Goal: Information Seeking & Learning: Learn about a topic

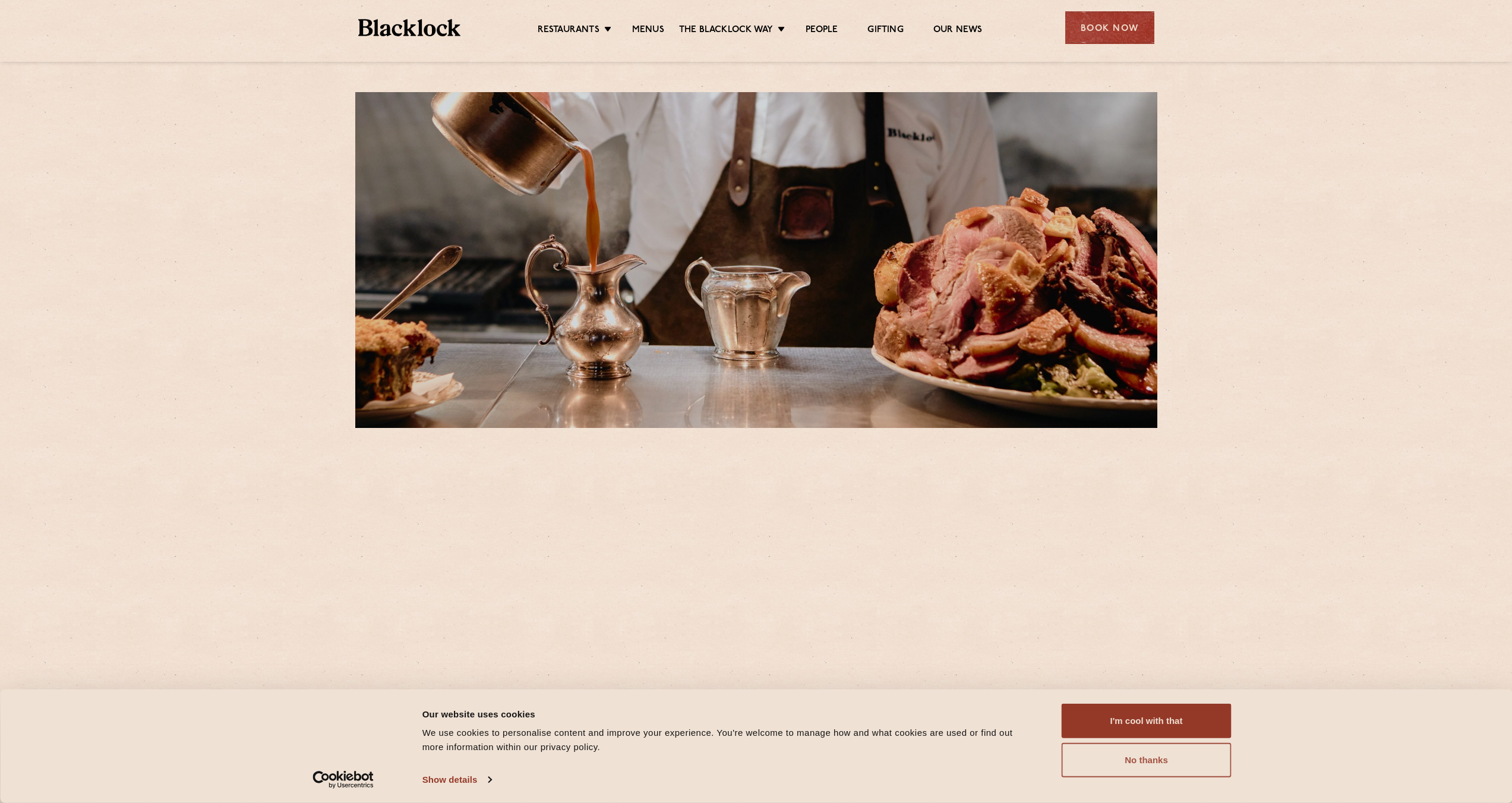
click at [1175, 764] on button "No thanks" at bounding box center [1146, 760] width 170 height 34
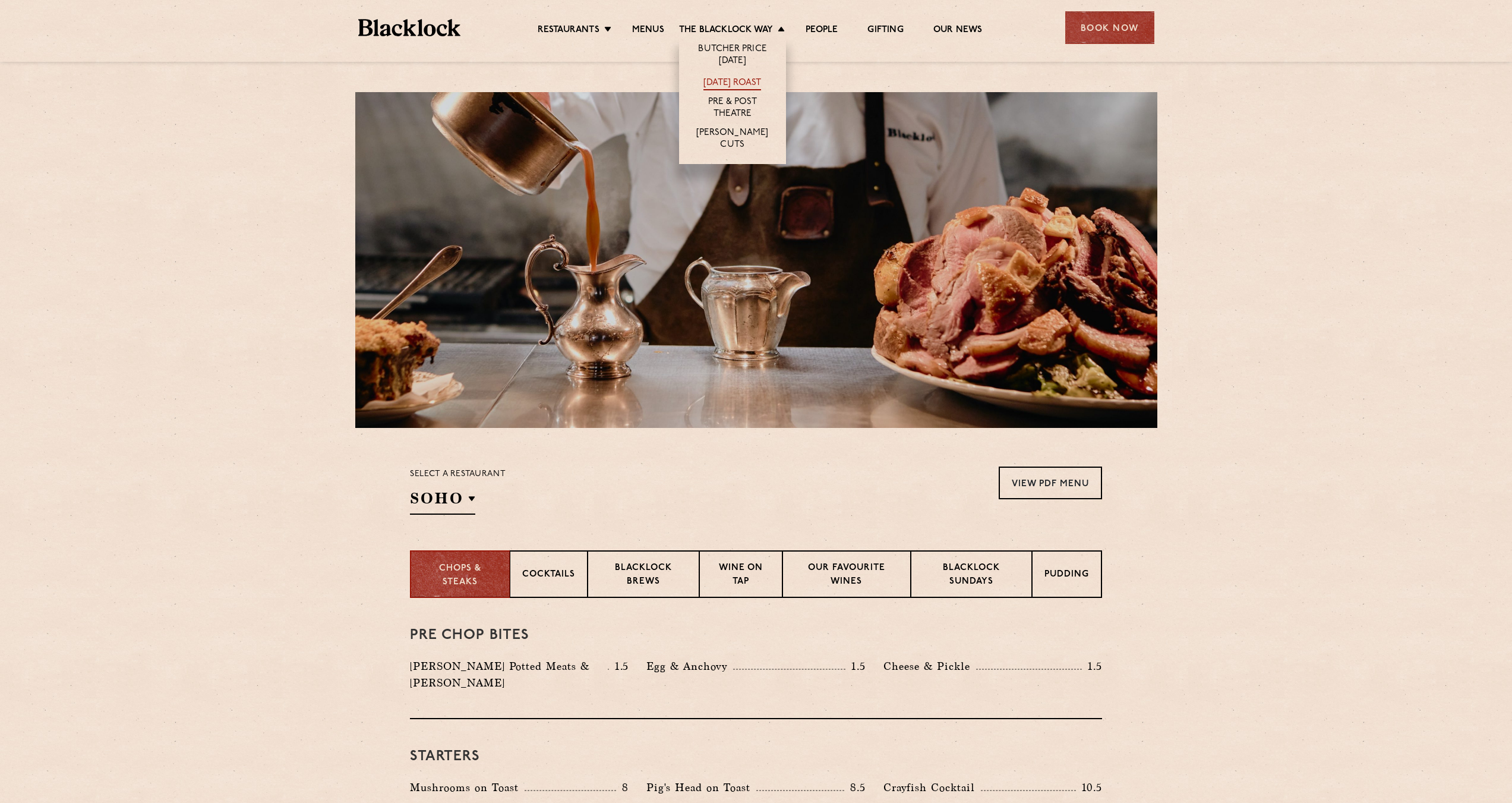
click at [725, 82] on link "[DATE] Roast" at bounding box center [732, 84] width 58 height 13
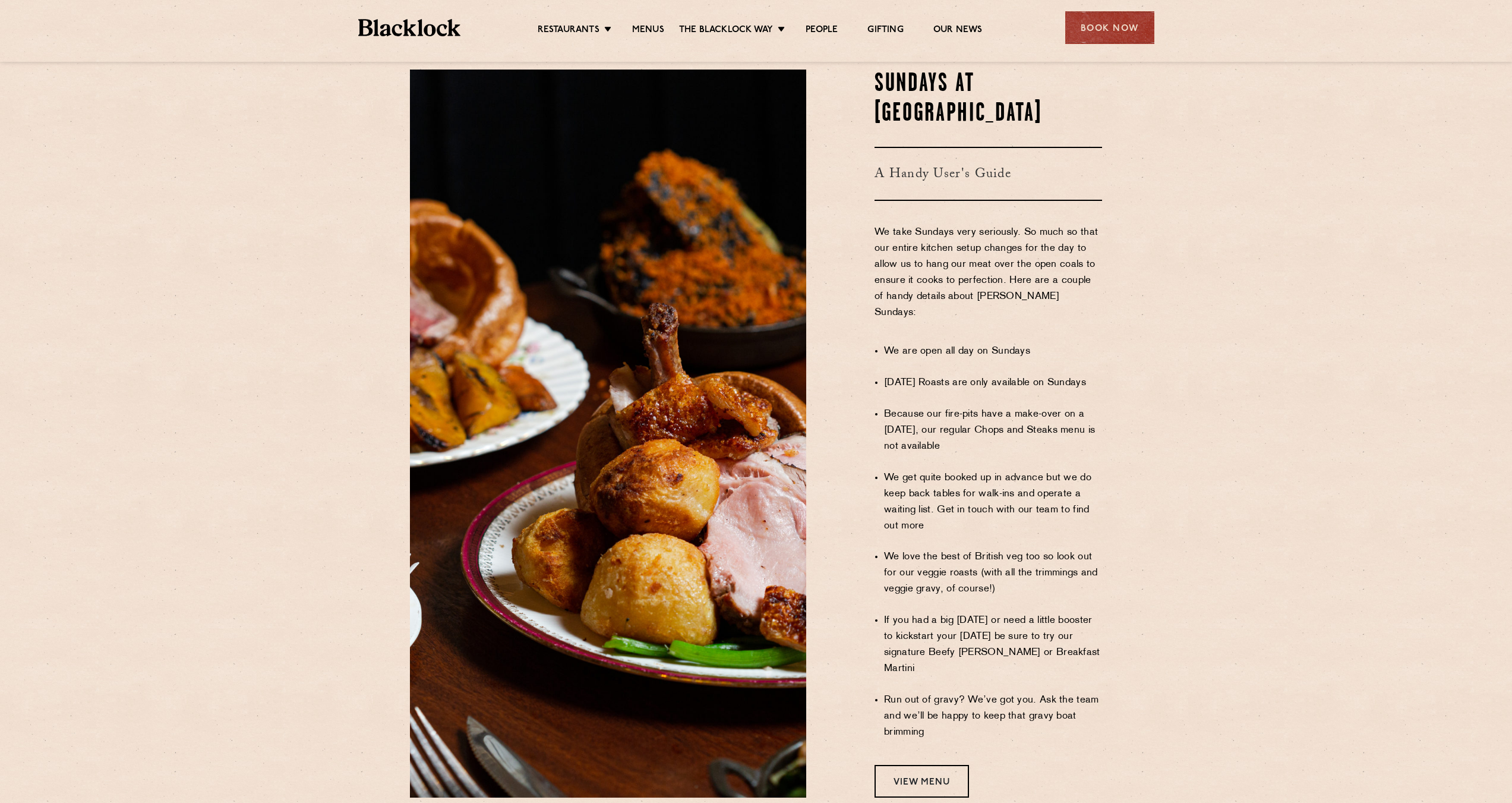
scroll to position [594, 0]
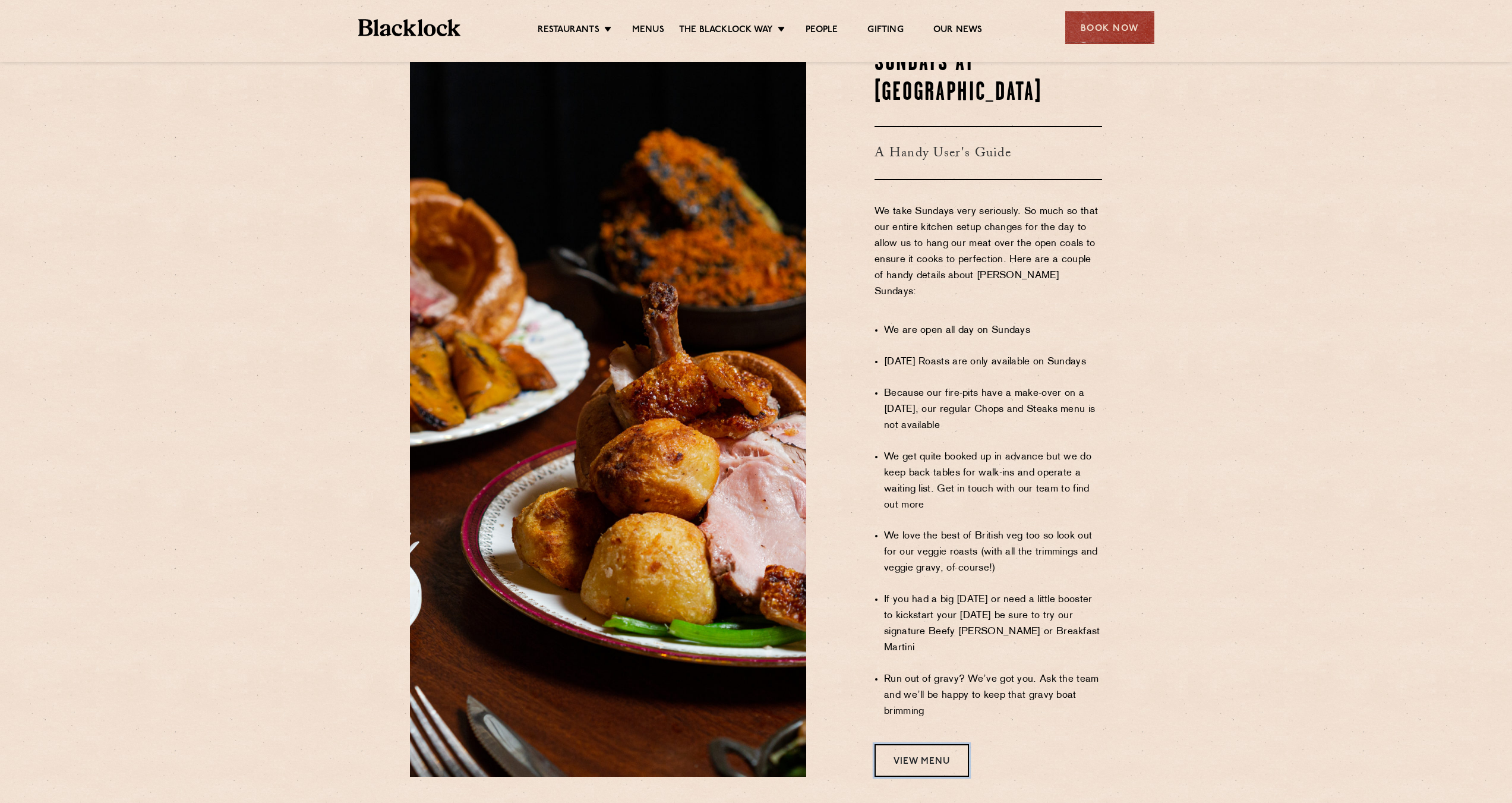
drag, startPoint x: 931, startPoint y: 691, endPoint x: 952, endPoint y: 675, distance: 26.4
click at [931, 744] on link "View Menu" at bounding box center [922, 760] width 94 height 33
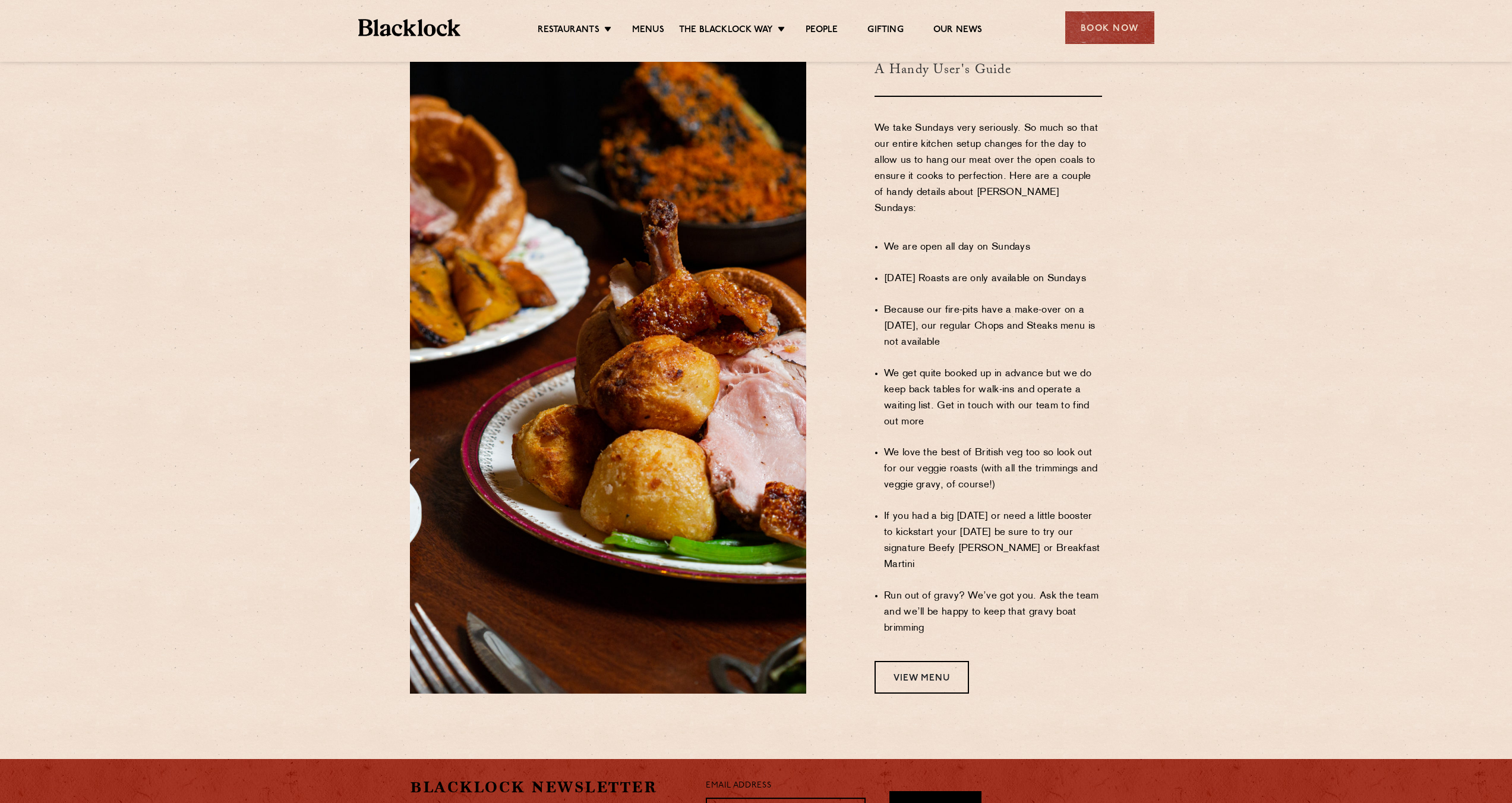
scroll to position [652, 0]
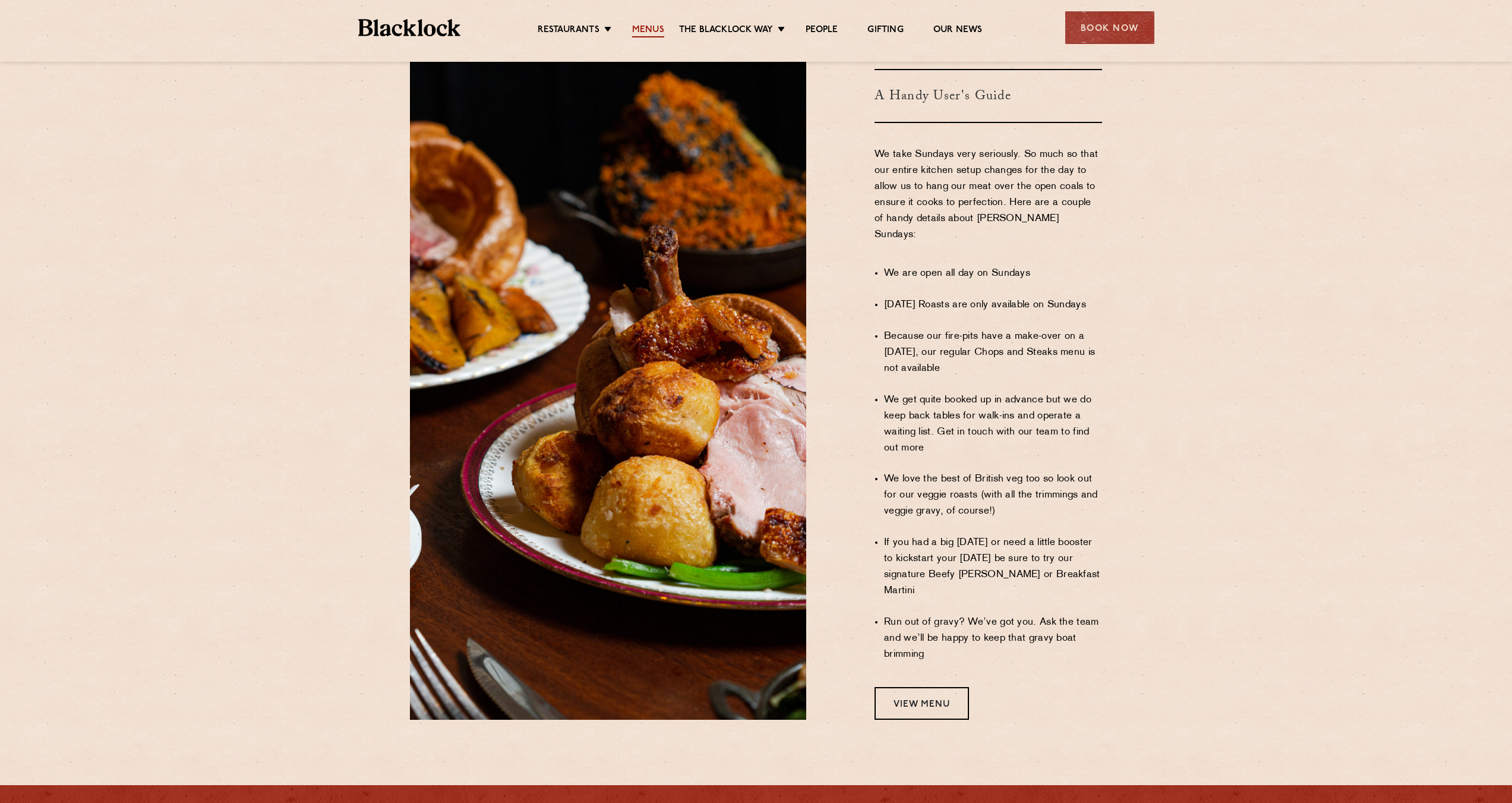
click at [648, 30] on link "Menus" at bounding box center [647, 31] width 32 height 13
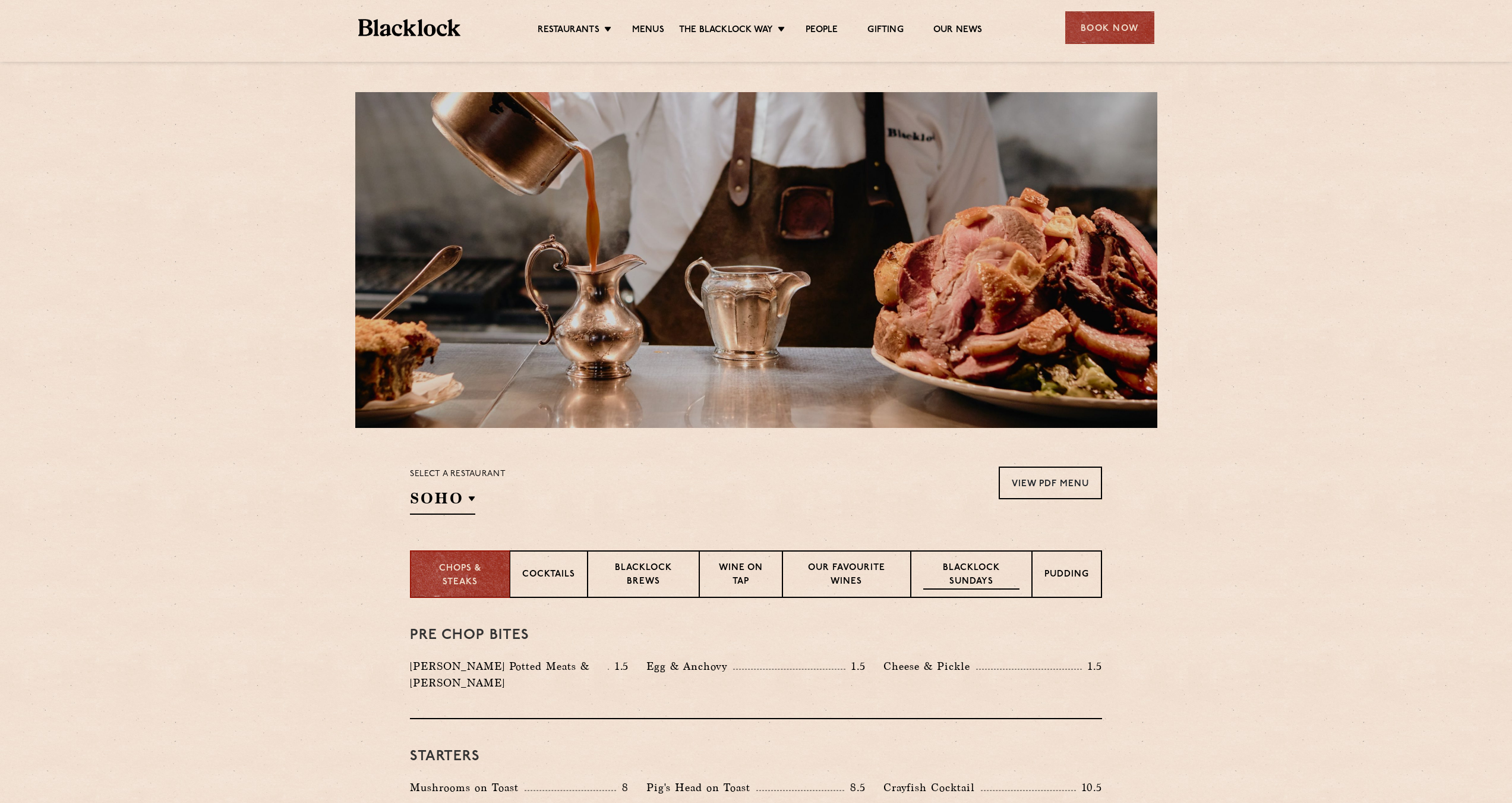
click at [969, 577] on p "Blacklock Sundays" at bounding box center [971, 575] width 96 height 28
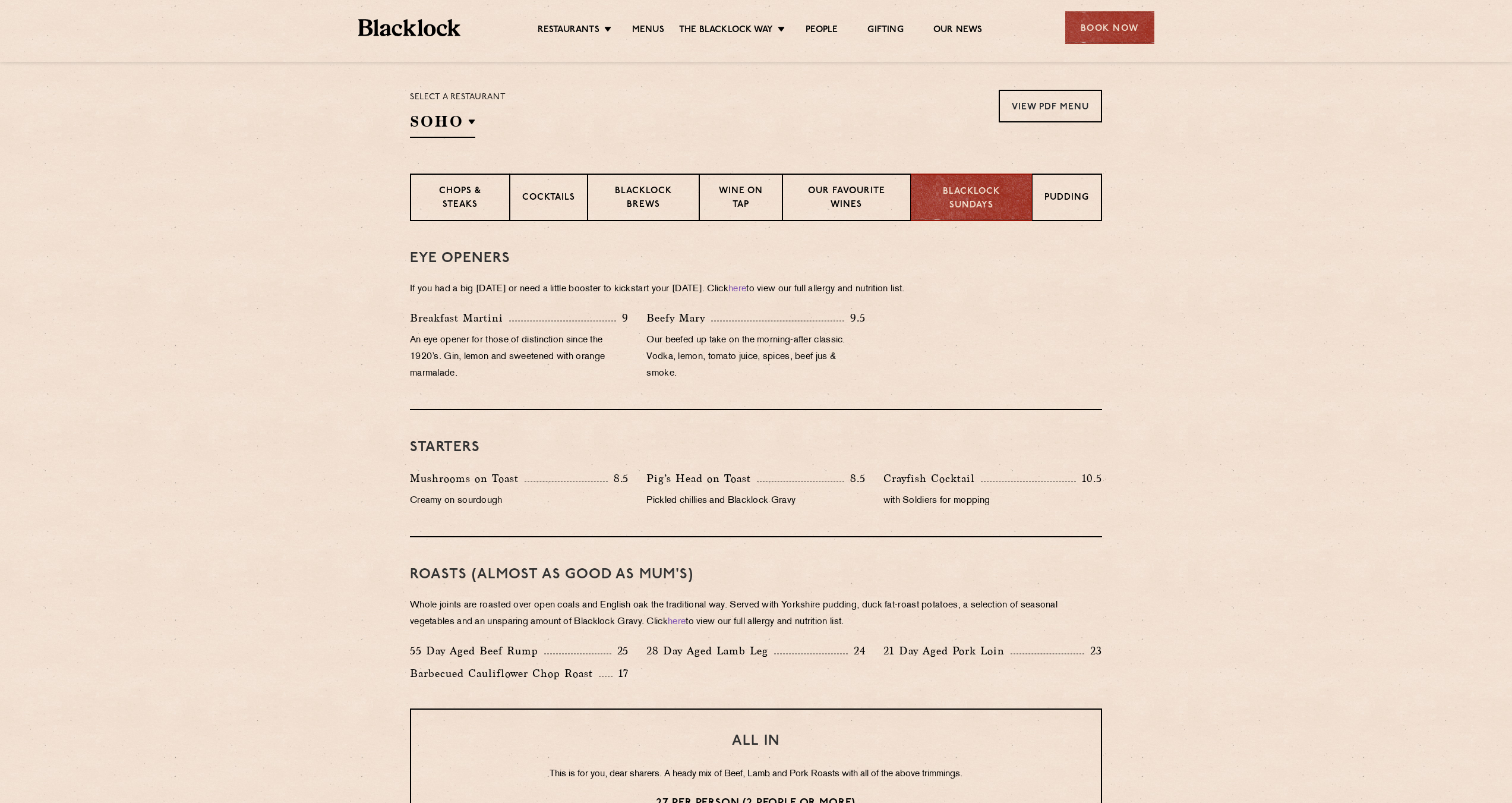
scroll to position [356, 0]
